Goal: Task Accomplishment & Management: Manage account settings

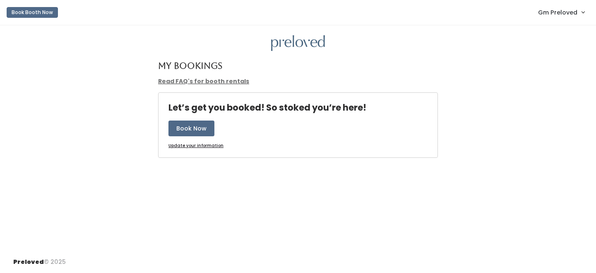
click at [551, 12] on span "Gm Preloved" at bounding box center [557, 12] width 39 height 9
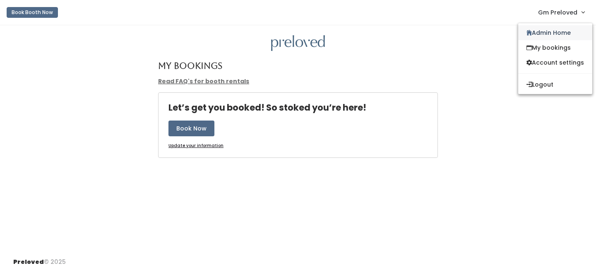
click at [551, 33] on link "Admin Home" at bounding box center [555, 32] width 74 height 15
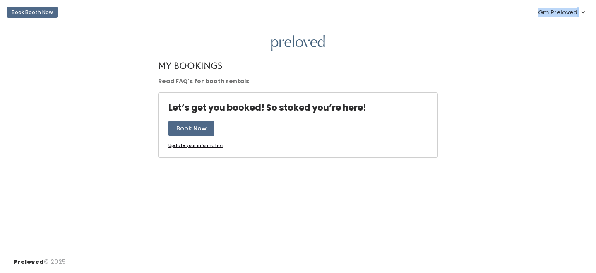
click at [568, 13] on span "Gm Preloved" at bounding box center [557, 12] width 39 height 9
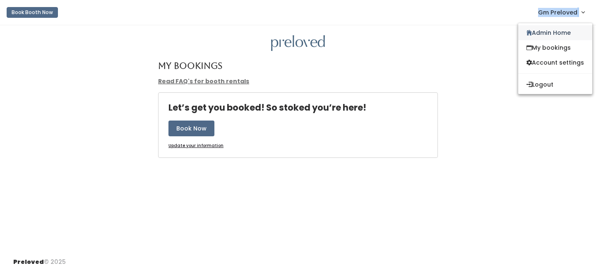
click at [553, 27] on link "Admin Home" at bounding box center [555, 32] width 74 height 15
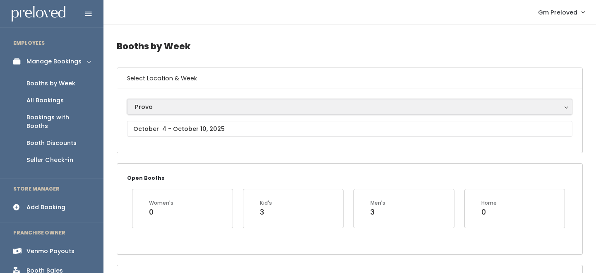
click at [214, 107] on div "Provo" at bounding box center [350, 106] width 430 height 9
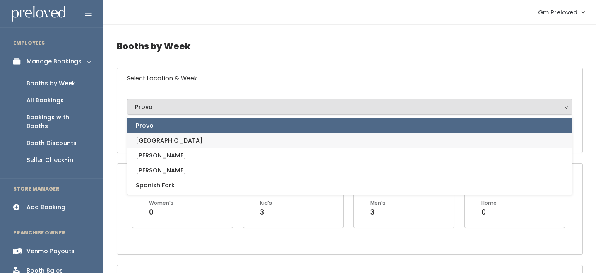
click at [180, 147] on link "Houston" at bounding box center [350, 140] width 445 height 15
select select "5"
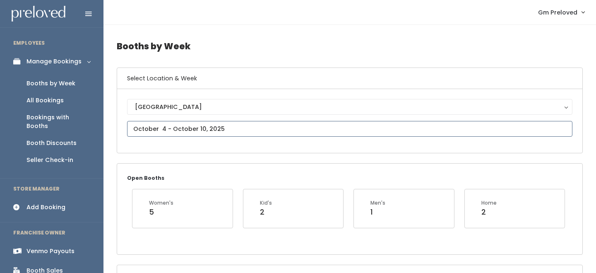
click at [186, 128] on input "text" at bounding box center [350, 129] width 446 height 16
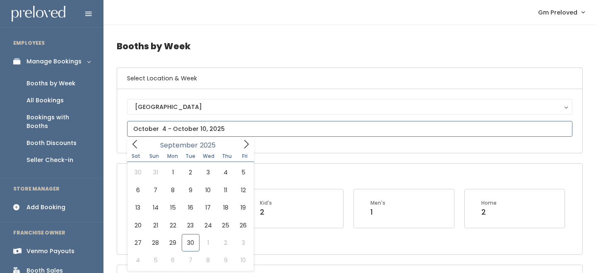
click at [246, 144] on icon at bounding box center [246, 144] width 9 height 9
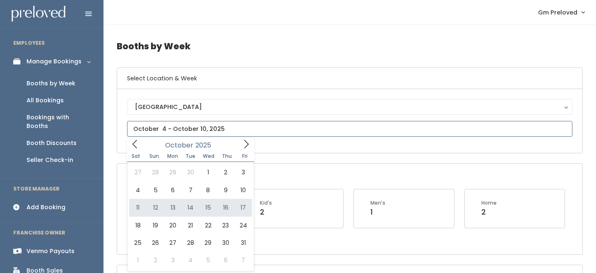
type input "October 11 to October 17"
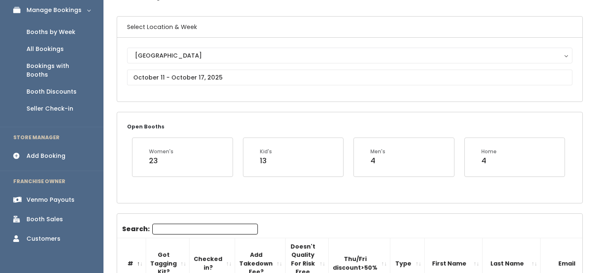
scroll to position [52, 0]
click at [193, 232] on input "Search:" at bounding box center [205, 228] width 106 height 11
type input "coll"
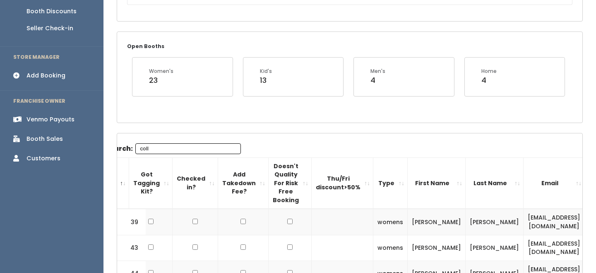
scroll to position [0, 0]
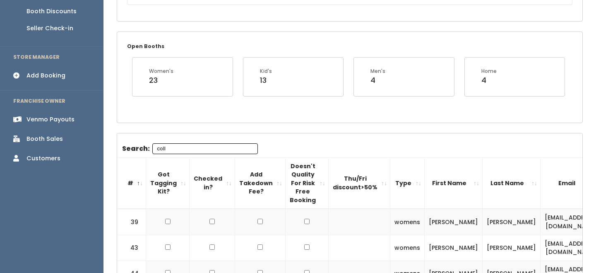
click at [206, 148] on input "coll" at bounding box center [205, 148] width 106 height 11
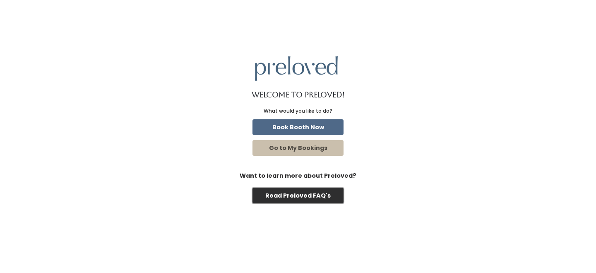
click at [277, 198] on button "Read Preloved FAQ's" at bounding box center [298, 196] width 91 height 16
click at [315, 193] on button "Read Preloved FAQ's" at bounding box center [298, 196] width 91 height 16
